Goal: Task Accomplishment & Management: Use online tool/utility

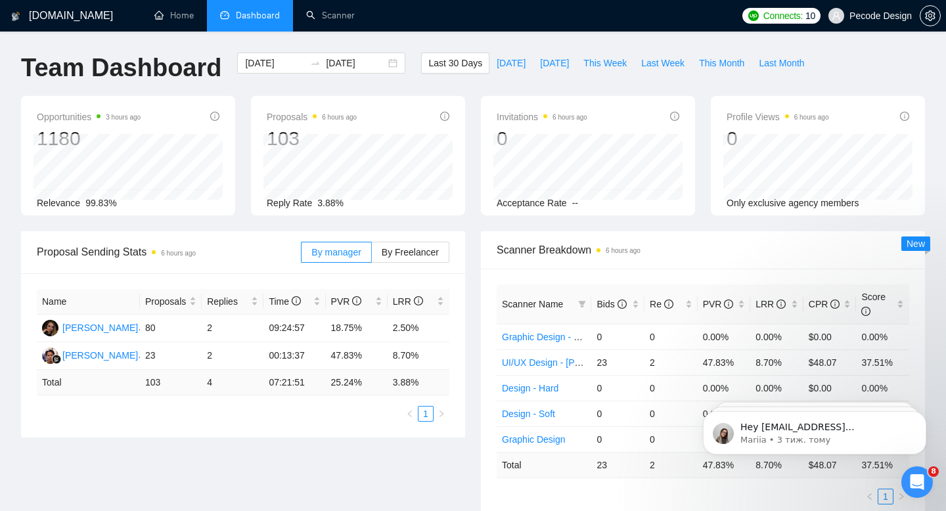
click at [865, 24] on span "Pecode Design" at bounding box center [870, 16] width 99 height 42
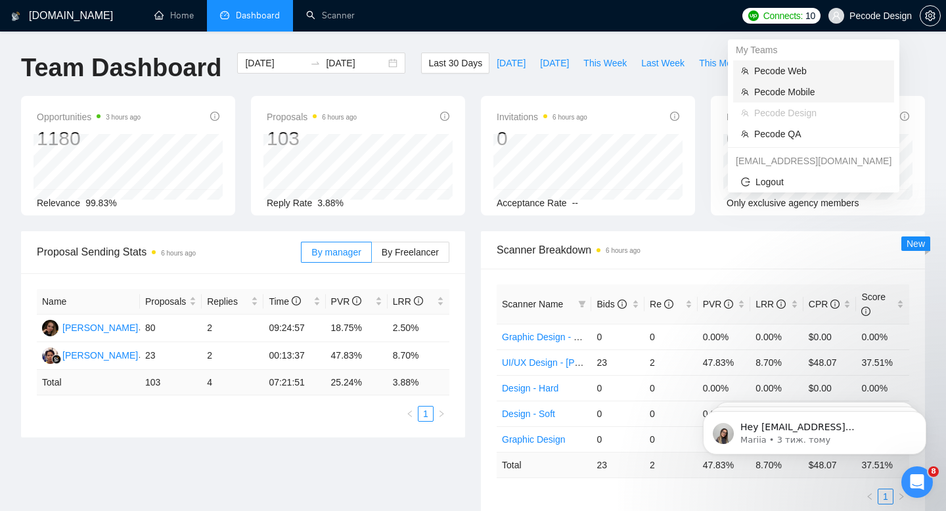
click at [807, 95] on span "Pecode Mobile" at bounding box center [820, 92] width 132 height 14
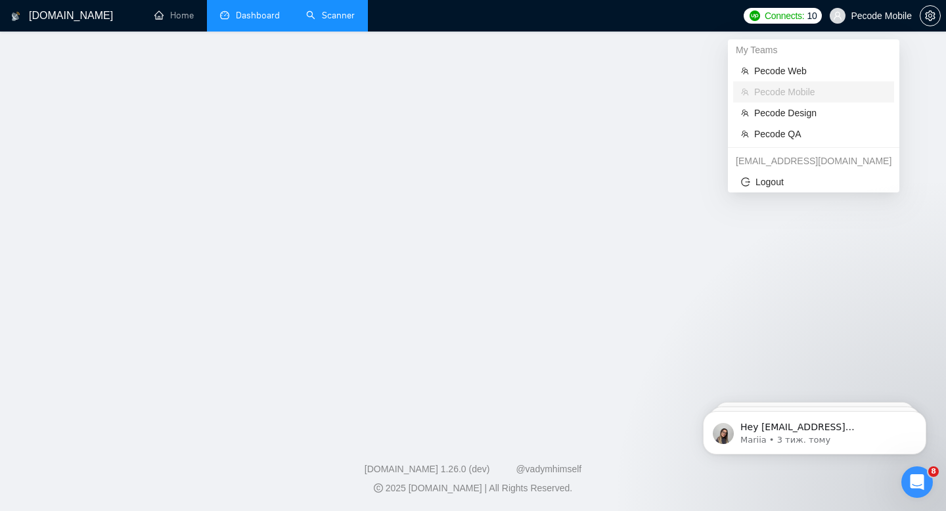
click at [327, 19] on link "Scanner" at bounding box center [330, 15] width 49 height 11
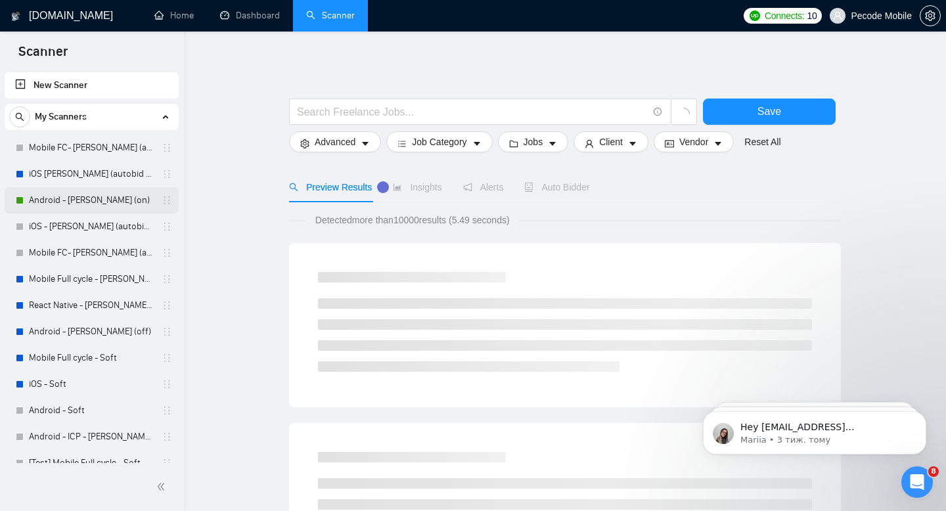
click at [95, 206] on link "Android - [PERSON_NAME] (on)" at bounding box center [91, 200] width 125 height 26
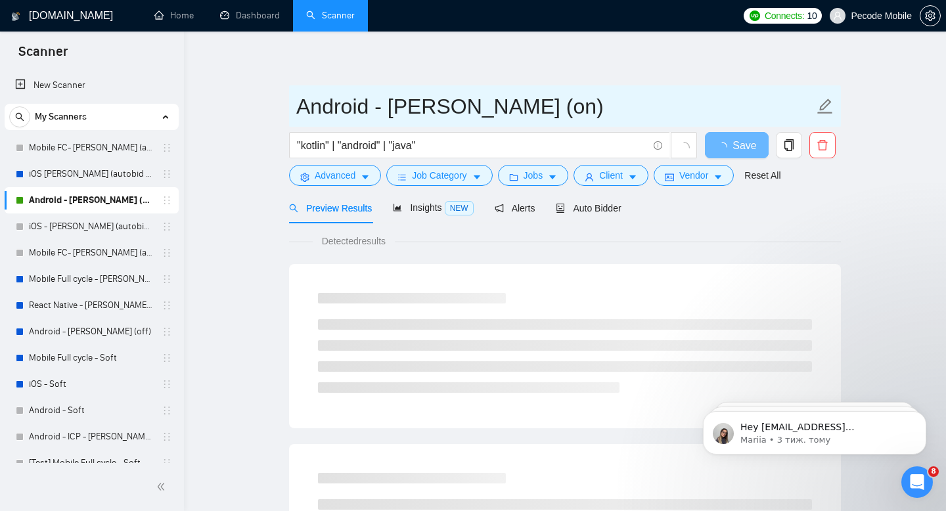
click at [539, 110] on input "Android - [PERSON_NAME] (on)" at bounding box center [555, 106] width 518 height 33
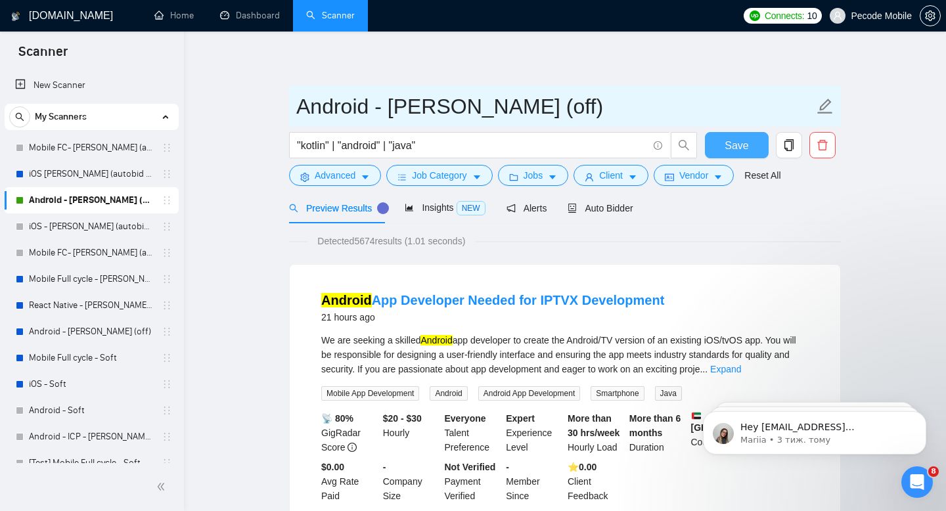
type input "Android - [PERSON_NAME] (off)"
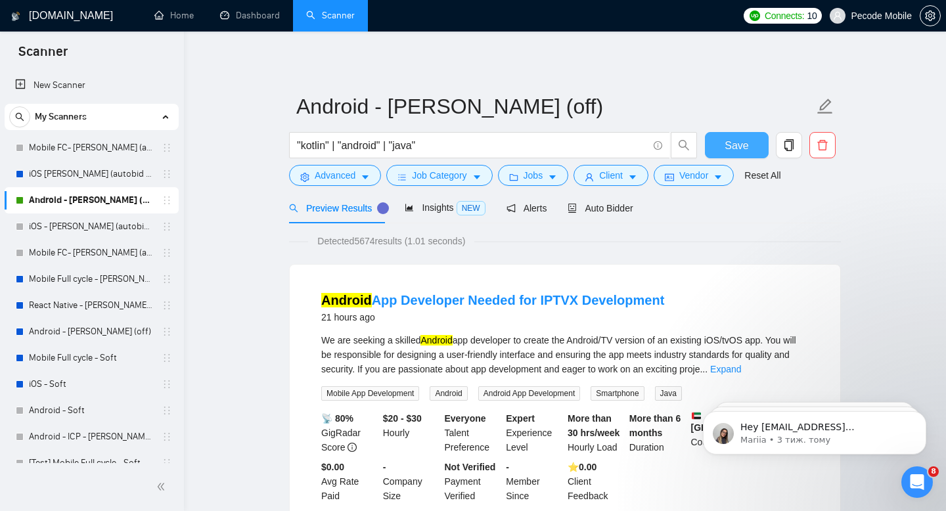
click at [719, 143] on button "Save" at bounding box center [737, 145] width 64 height 26
click at [640, 208] on div "Preview Results Insights NEW Alerts Auto Bidder" at bounding box center [565, 207] width 552 height 31
click at [610, 206] on span "Auto Bidder" at bounding box center [600, 208] width 65 height 11
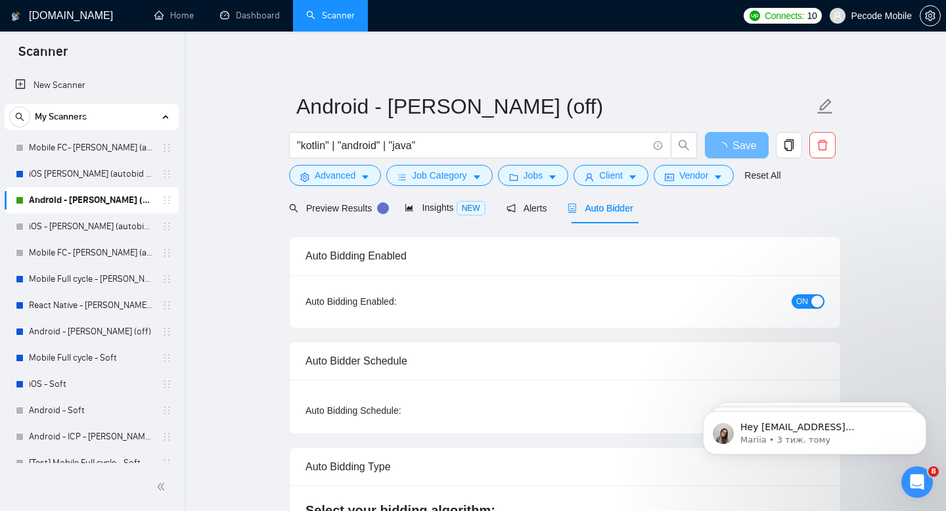
checkbox input "true"
click at [809, 307] on button "ON" at bounding box center [808, 301] width 33 height 14
click at [731, 142] on span "Save" at bounding box center [737, 145] width 24 height 16
